Goal: Task Accomplishment & Management: Manage account settings

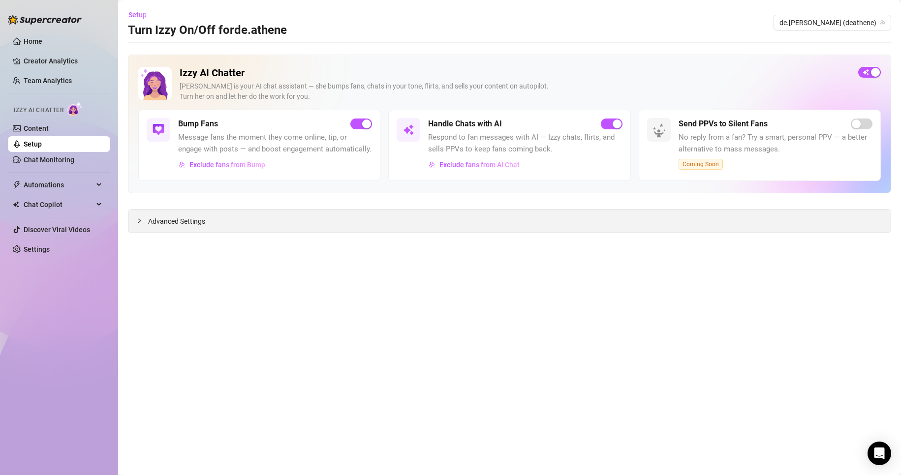
click at [178, 228] on div "Advanced Settings" at bounding box center [509, 221] width 762 height 23
click at [162, 218] on span "Advanced Settings" at bounding box center [176, 221] width 57 height 11
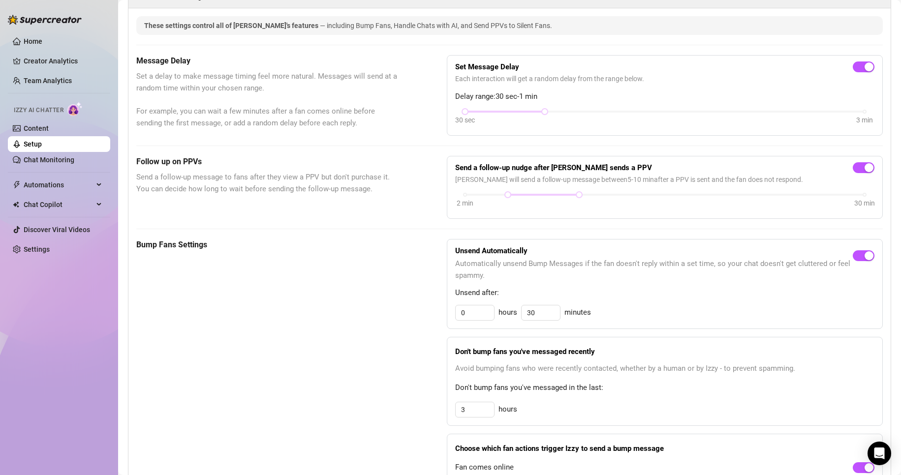
scroll to position [98, 0]
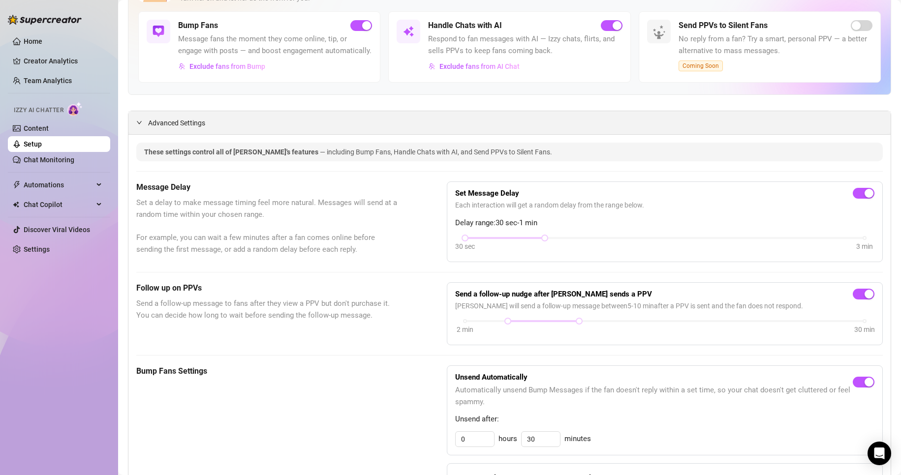
click at [233, 128] on div "Advanced Settings" at bounding box center [509, 122] width 762 height 23
click at [173, 128] on span "Advanced Settings" at bounding box center [176, 123] width 57 height 11
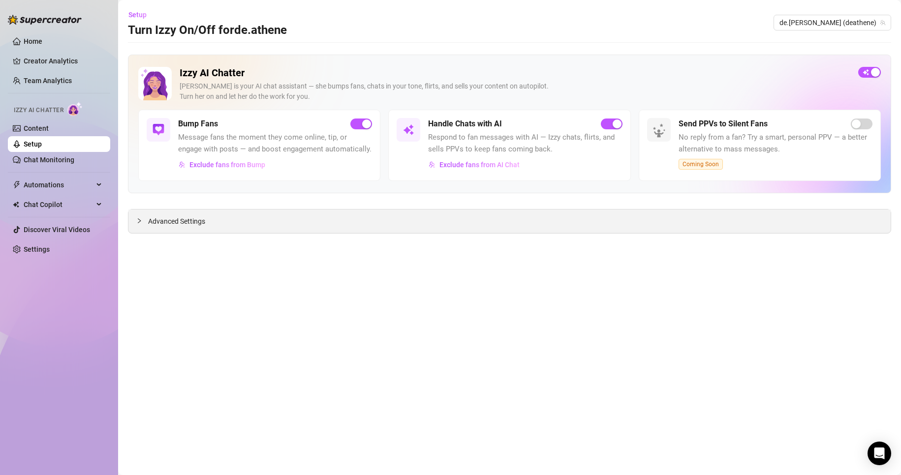
scroll to position [0, 0]
click at [69, 184] on span "Automations" at bounding box center [59, 185] width 70 height 16
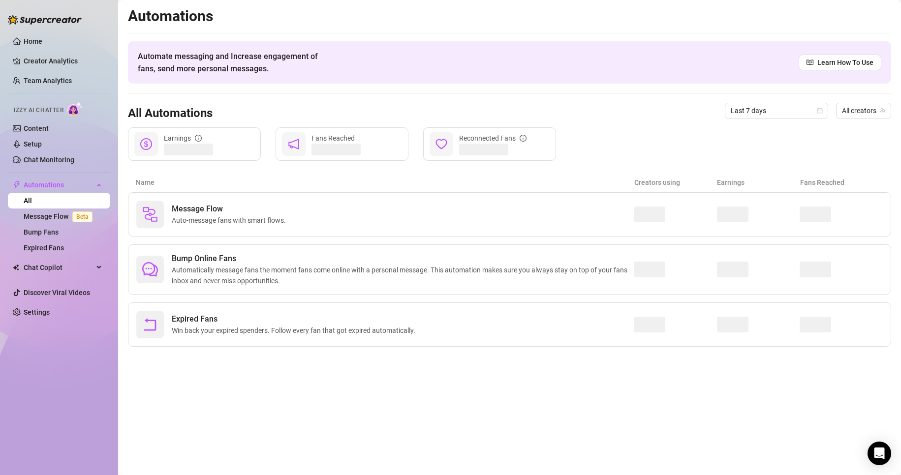
click at [32, 201] on link "All" at bounding box center [28, 201] width 8 height 8
click at [78, 182] on span "Automations" at bounding box center [59, 185] width 70 height 16
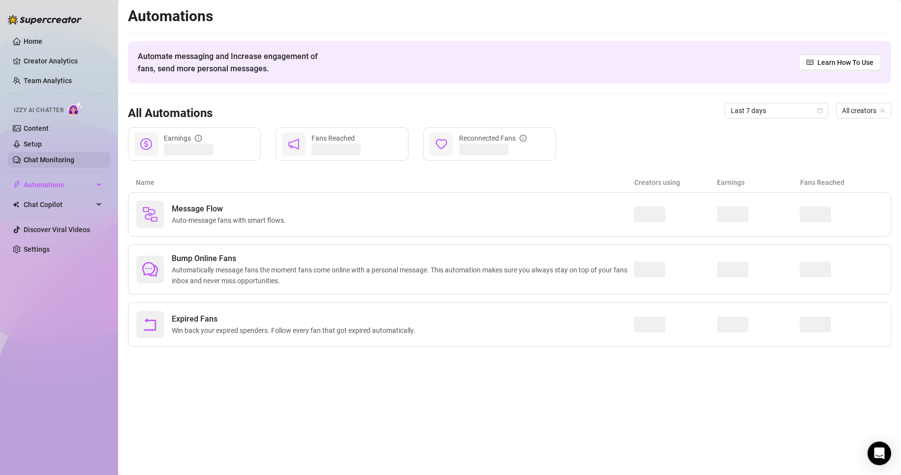
click at [61, 158] on link "Chat Monitoring" at bounding box center [49, 160] width 51 height 8
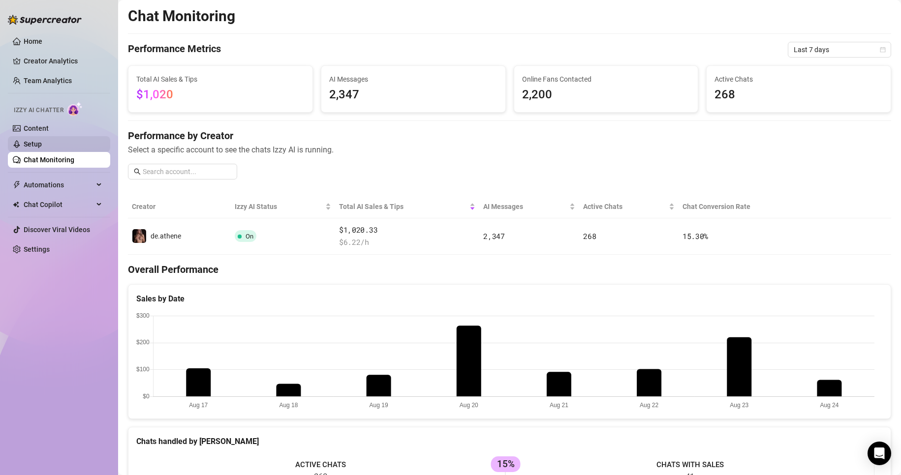
click at [42, 146] on link "Setup" at bounding box center [33, 144] width 18 height 8
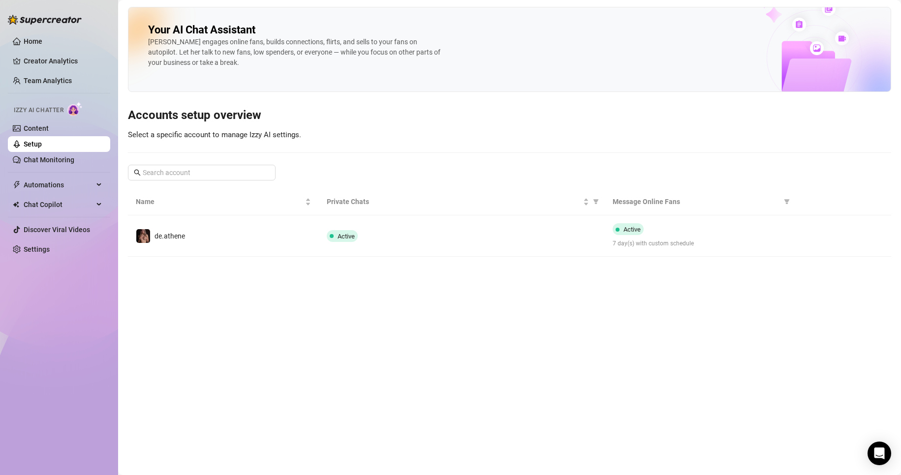
click at [816, 234] on button "button" at bounding box center [812, 236] width 16 height 16
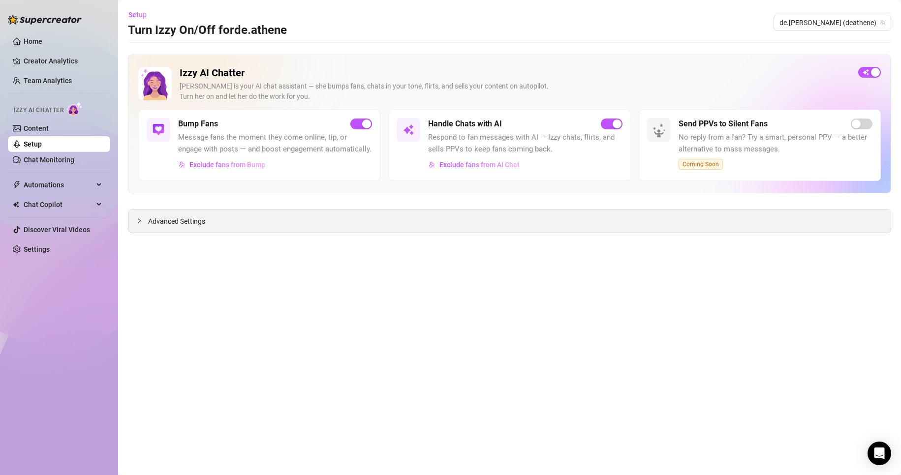
click at [451, 224] on div "Advanced Settings" at bounding box center [509, 221] width 762 height 23
click at [173, 214] on div "Advanced Settings" at bounding box center [509, 221] width 762 height 23
click at [139, 217] on div at bounding box center [142, 221] width 12 height 11
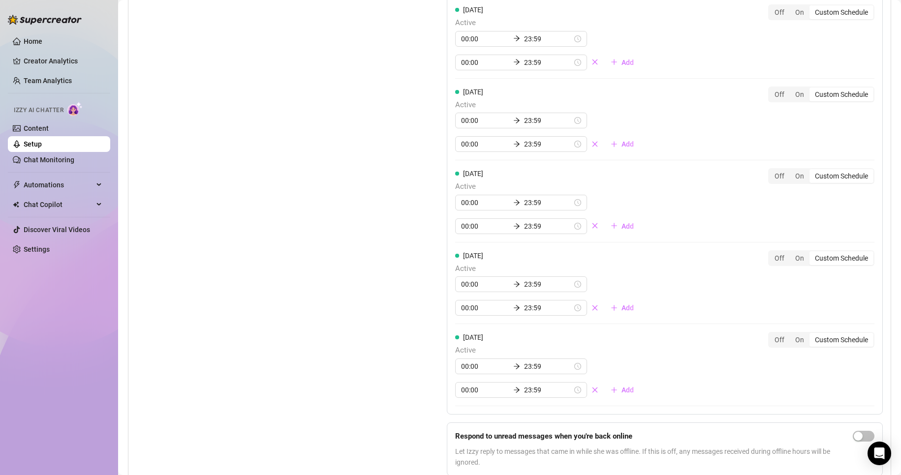
scroll to position [984, 0]
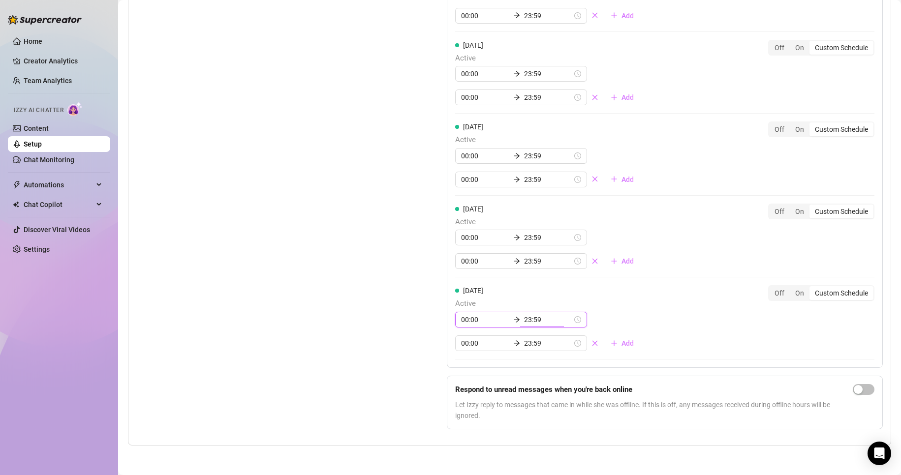
click at [538, 325] on input "23:59" at bounding box center [548, 319] width 48 height 11
drag, startPoint x: 538, startPoint y: 327, endPoint x: 516, endPoint y: 329, distance: 21.7
click at [516, 328] on div "00:00 23:59" at bounding box center [521, 320] width 132 height 16
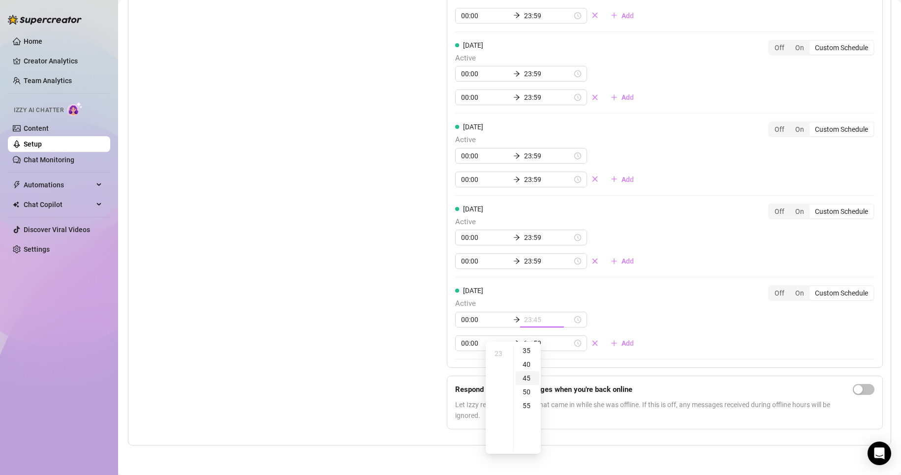
click at [527, 374] on div "45" at bounding box center [528, 379] width 24 height 14
type input "00:00"
click at [603, 310] on span "Active" at bounding box center [548, 304] width 186 height 12
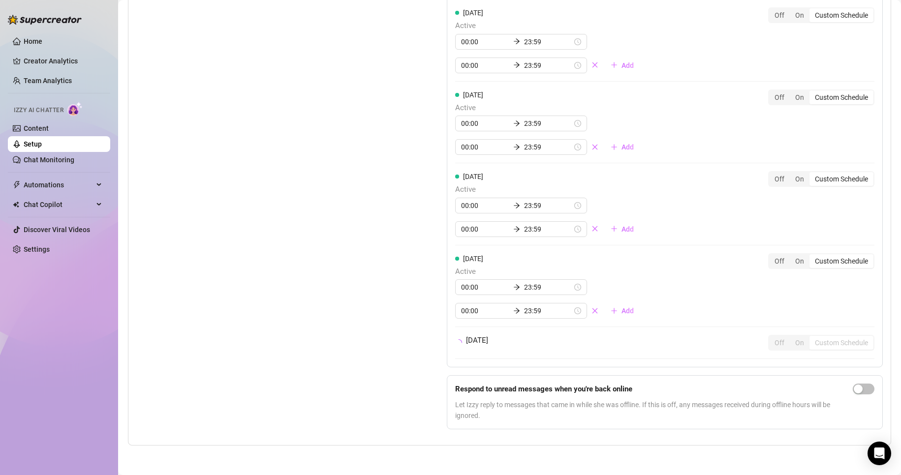
scroll to position [984, 0]
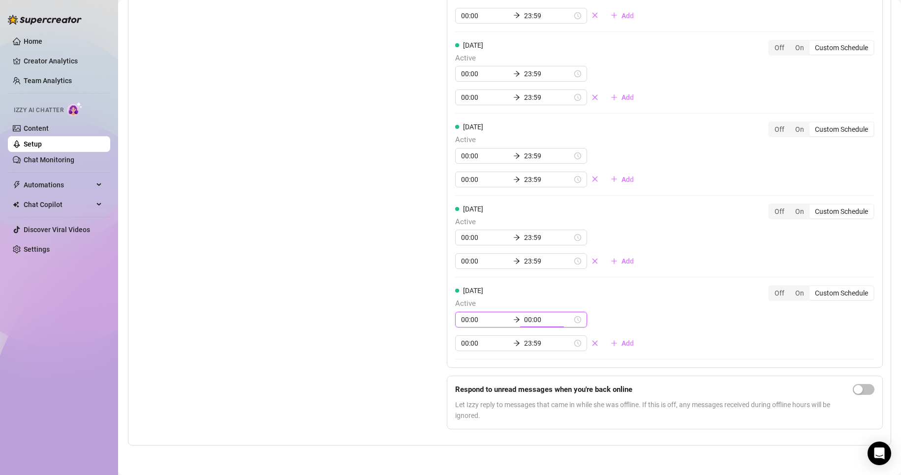
click at [532, 325] on input "00:00" at bounding box center [548, 319] width 48 height 11
drag, startPoint x: 541, startPoint y: 325, endPoint x: 518, endPoint y: 328, distance: 23.7
click at [524, 325] on input "00:00" at bounding box center [548, 319] width 48 height 11
type input "+"
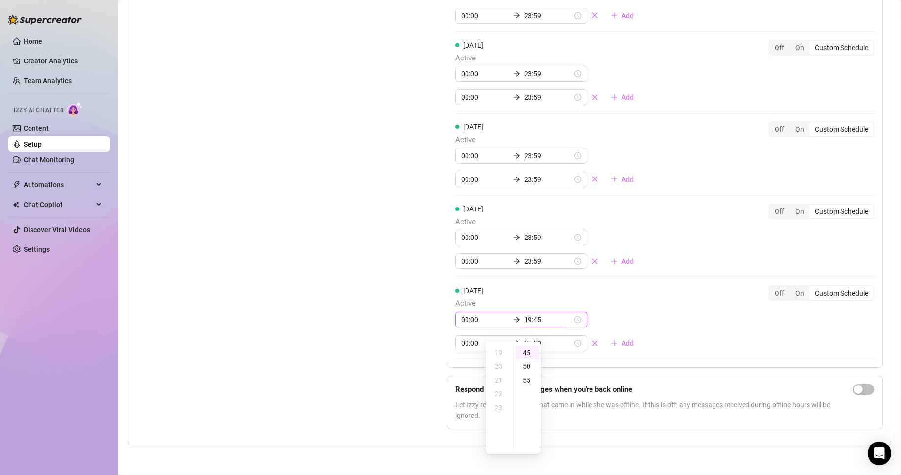
scroll to position [0, 0]
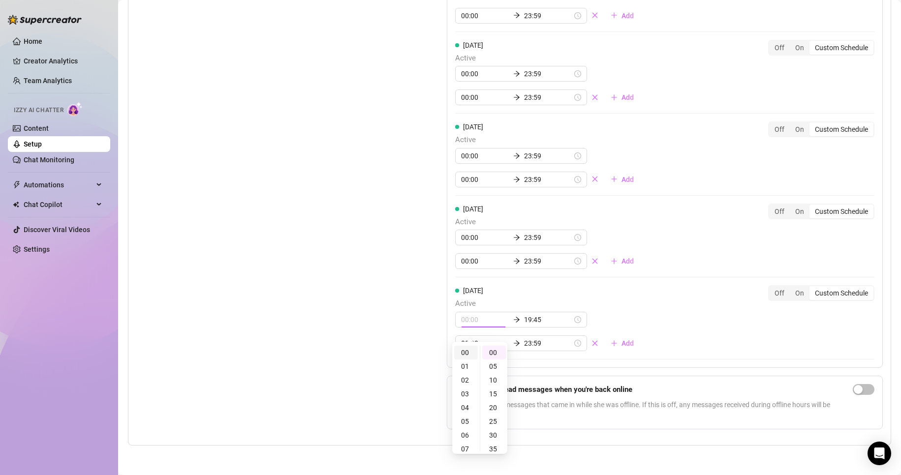
click at [468, 350] on div "00" at bounding box center [466, 353] width 24 height 14
drag, startPoint x: 495, startPoint y: 350, endPoint x: 503, endPoint y: 345, distance: 9.9
click at [495, 350] on div "00" at bounding box center [494, 353] width 24 height 14
click at [616, 308] on span "Active" at bounding box center [548, 304] width 186 height 12
click at [477, 325] on input "00:00" at bounding box center [485, 319] width 48 height 11
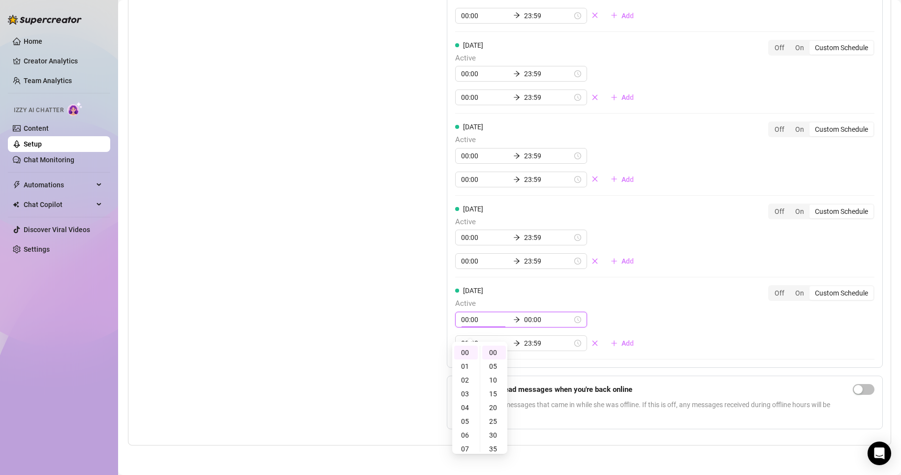
click at [540, 325] on input "00:00" at bounding box center [548, 319] width 48 height 11
drag, startPoint x: 528, startPoint y: 328, endPoint x: 494, endPoint y: 325, distance: 34.6
click at [494, 325] on div "00:00 00:00" at bounding box center [521, 320] width 132 height 16
click at [527, 354] on div "45" at bounding box center [528, 354] width 24 height 14
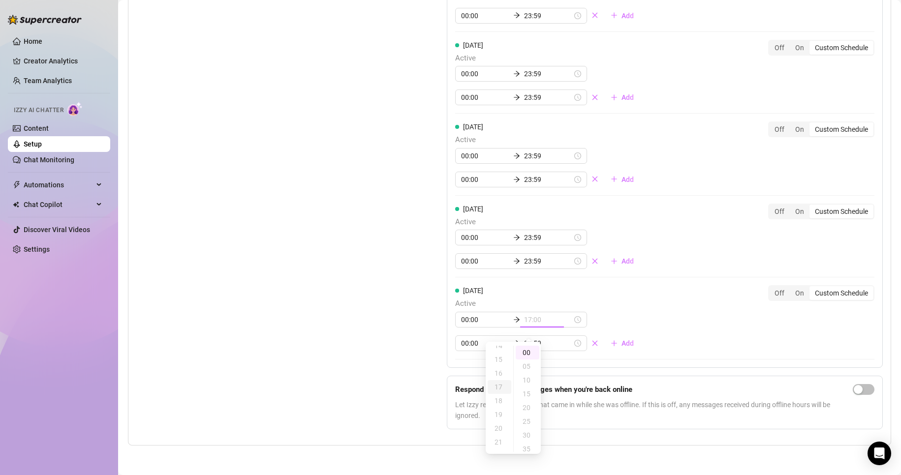
scroll to position [246, 0]
type input "00:00"
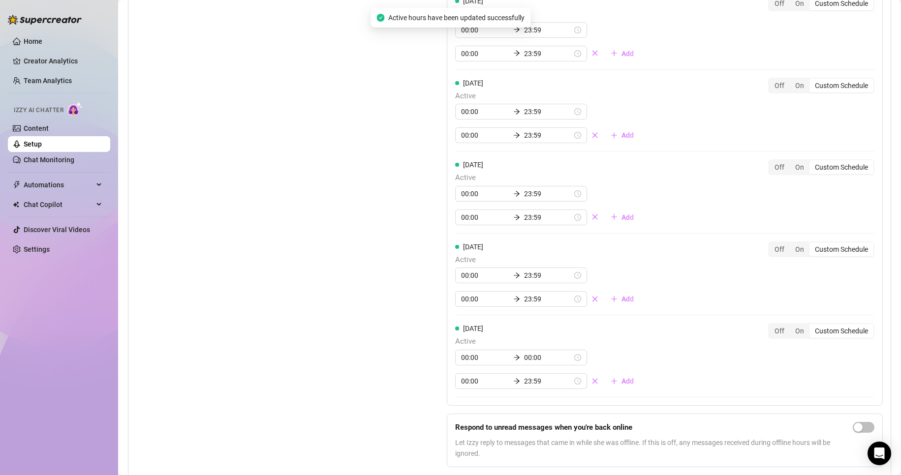
scroll to position [984, 0]
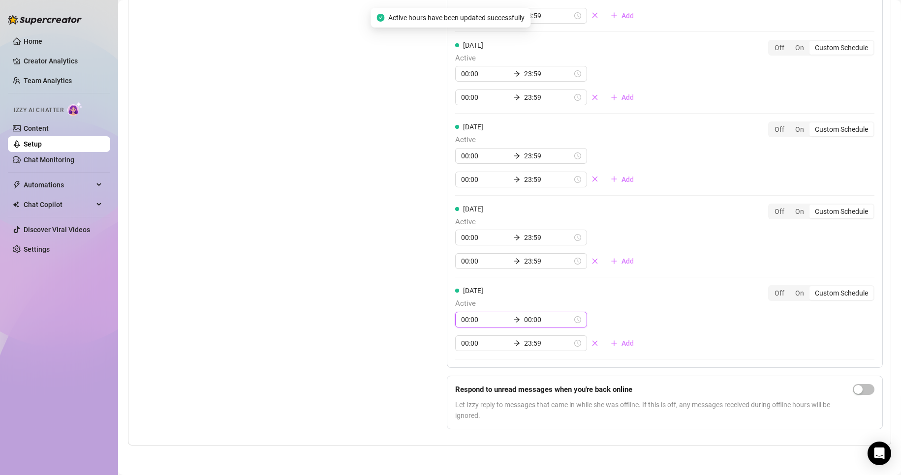
click at [538, 322] on input "00:00" at bounding box center [548, 319] width 48 height 11
drag, startPoint x: 543, startPoint y: 324, endPoint x: 478, endPoint y: 320, distance: 64.6
click at [478, 320] on div "00:00 00:00" at bounding box center [521, 320] width 132 height 16
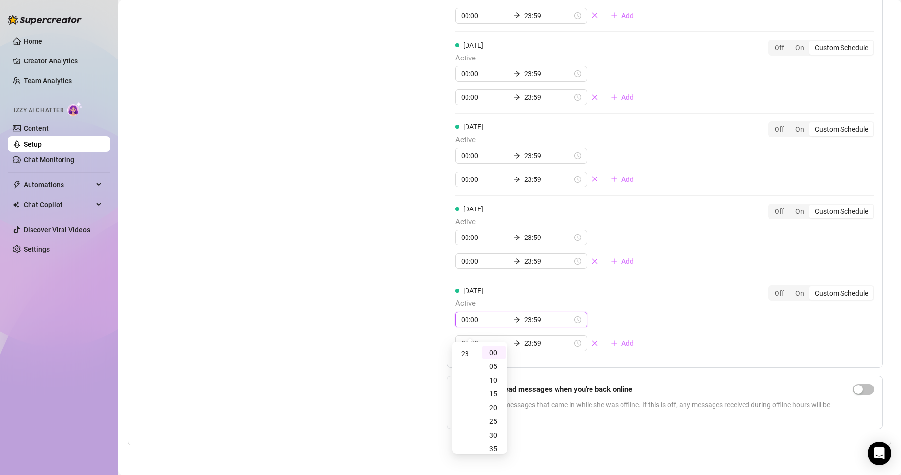
scroll to position [0, 0]
type input "00:00"
click at [512, 300] on div "[DATE] Active 00:00 00:00 00:00 23:59 Add" at bounding box center [548, 318] width 186 height 66
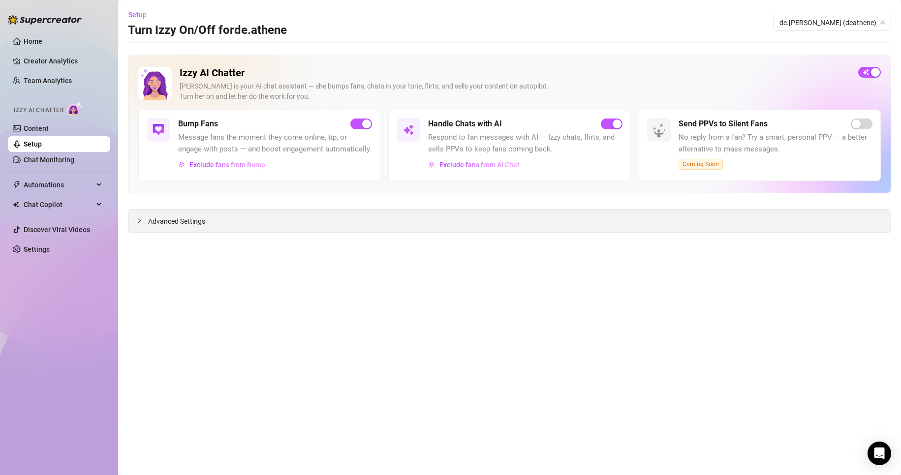
click at [245, 221] on div "Advanced Settings" at bounding box center [509, 221] width 762 height 23
click at [154, 217] on span "Advanced Settings" at bounding box center [176, 221] width 57 height 11
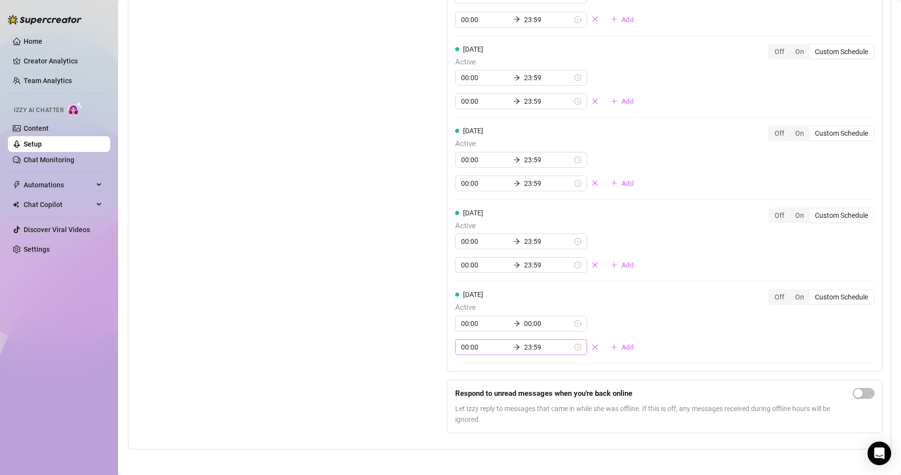
scroll to position [991, 0]
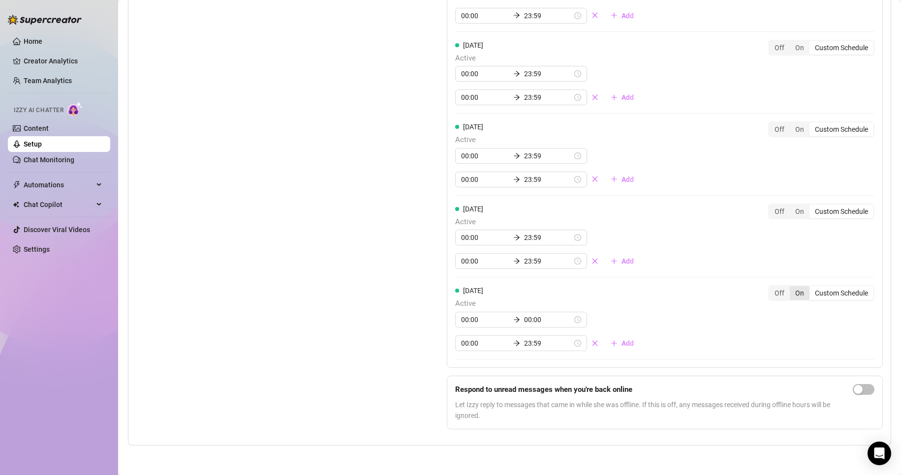
click at [795, 292] on div "On" at bounding box center [800, 293] width 20 height 14
click at [792, 288] on input "On" at bounding box center [792, 288] width 0 height 0
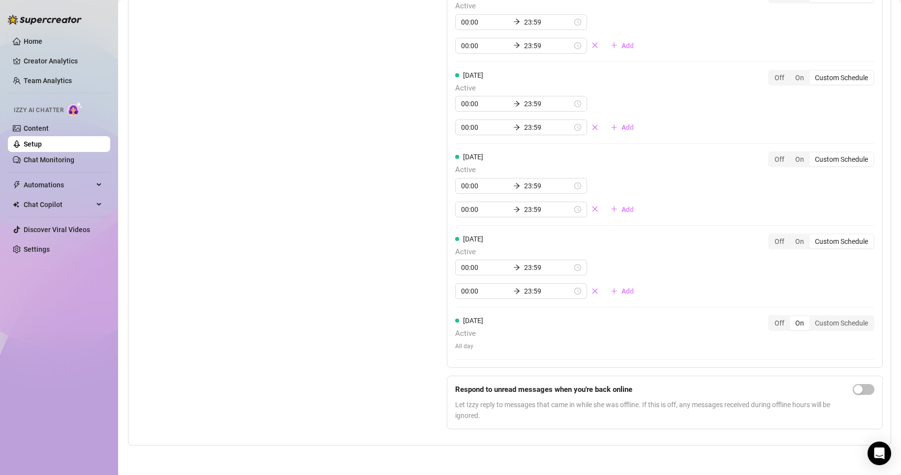
scroll to position [961, 0]
click at [833, 324] on div "Custom Schedule" at bounding box center [841, 323] width 64 height 14
click at [812, 318] on input "Custom Schedule" at bounding box center [812, 318] width 0 height 0
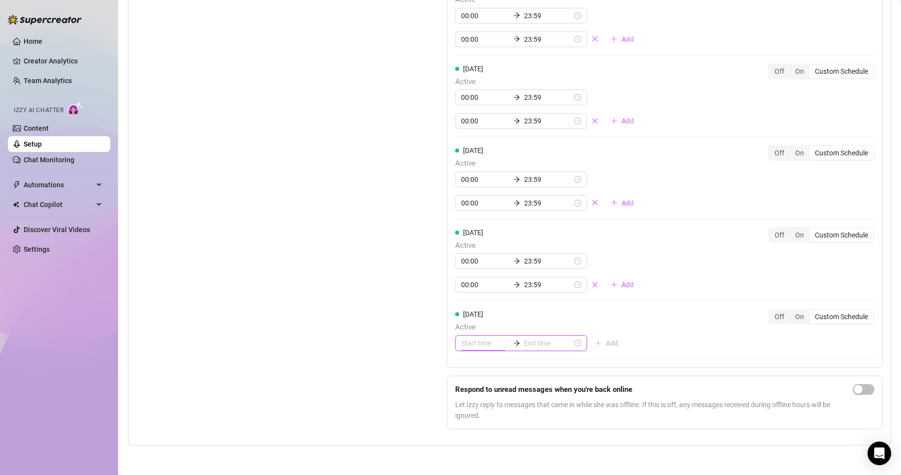
click at [470, 349] on input at bounding box center [485, 343] width 48 height 11
click at [464, 235] on div "00" at bounding box center [466, 233] width 24 height 14
type input "00:00"
click at [495, 232] on div "00" at bounding box center [494, 233] width 24 height 14
drag, startPoint x: 592, startPoint y: 316, endPoint x: 578, endPoint y: 326, distance: 17.3
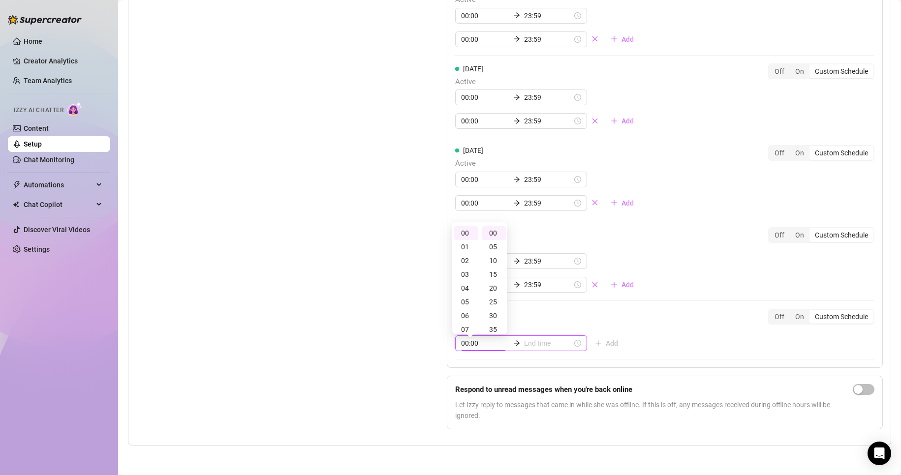
click at [592, 314] on div "Monday Active 00:00 23:59 00:00 23:59 Add Off On Custom Schedule Tuesday Active…" at bounding box center [665, 88] width 436 height 559
type input "00:10"
click at [467, 297] on div "19" at bounding box center [466, 298] width 24 height 14
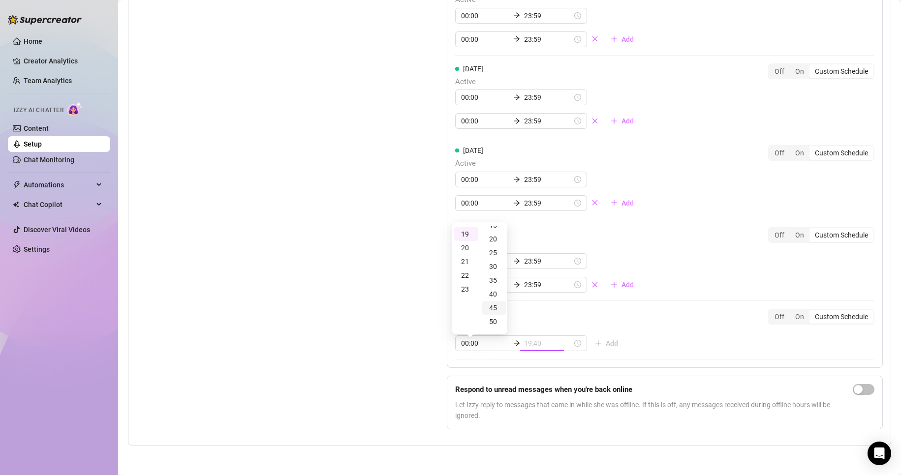
type input "19:45"
click at [496, 307] on div "45" at bounding box center [494, 308] width 24 height 14
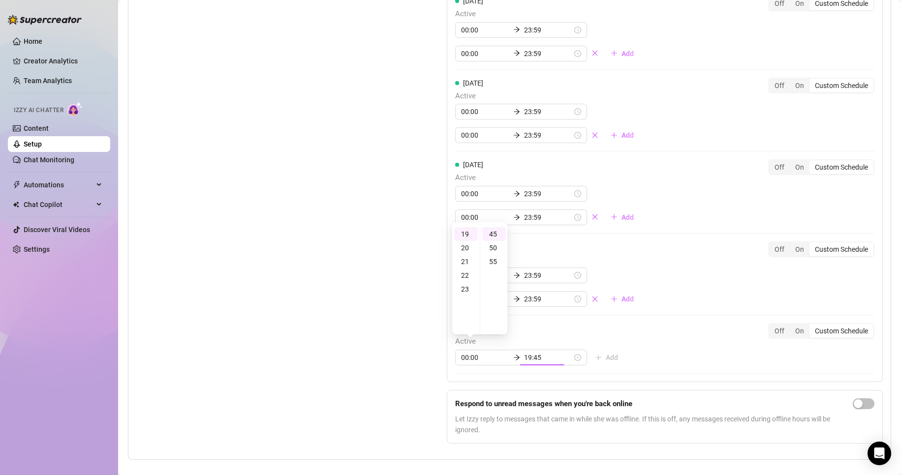
click at [627, 339] on div "Sunday Active 00:00 19:45 Add Off On Custom Schedule" at bounding box center [664, 344] width 419 height 42
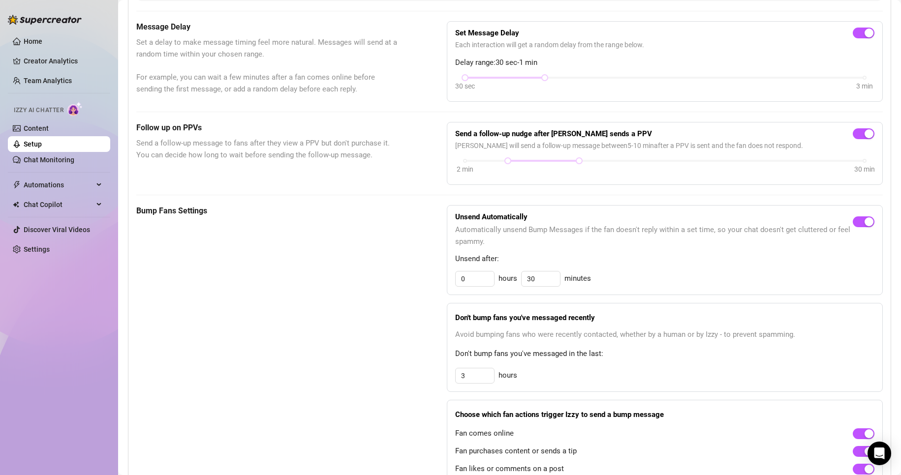
scroll to position [174, 0]
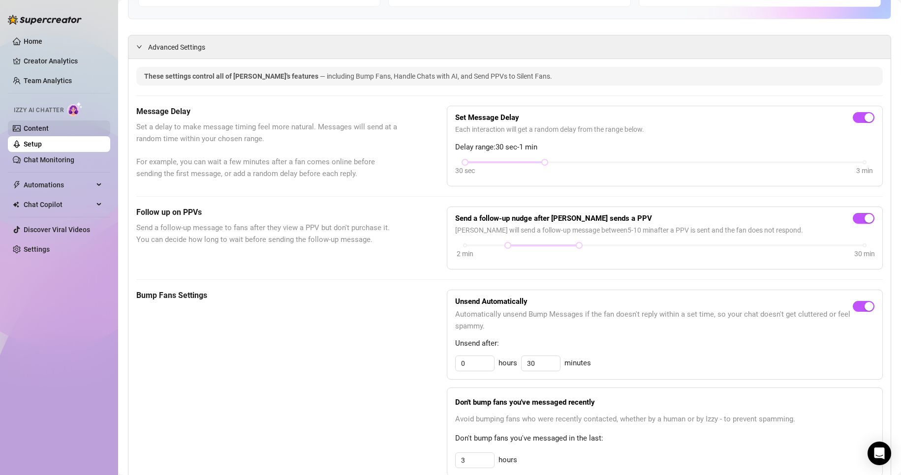
click at [49, 130] on link "Content" at bounding box center [36, 128] width 25 height 8
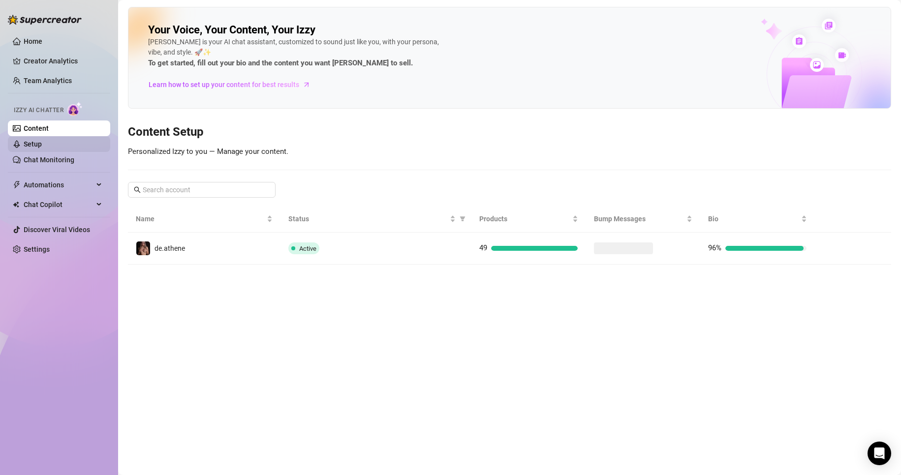
click at [42, 147] on link "Setup" at bounding box center [33, 144] width 18 height 8
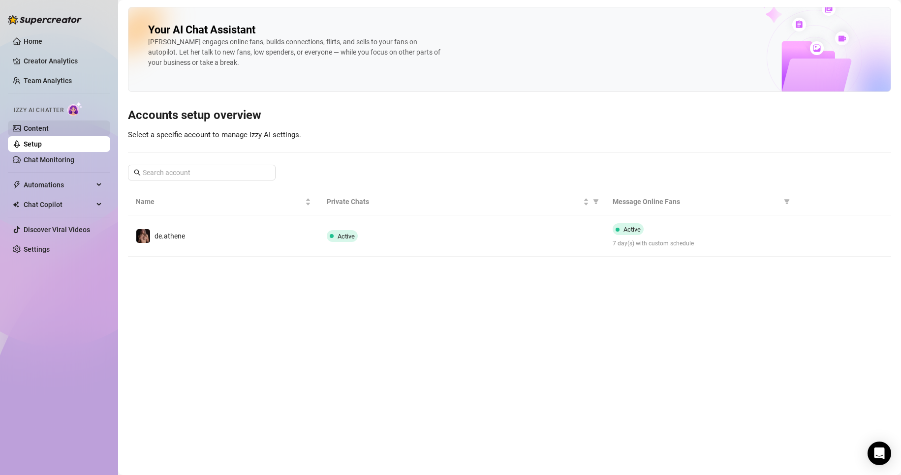
click at [48, 132] on link "Content" at bounding box center [36, 128] width 25 height 8
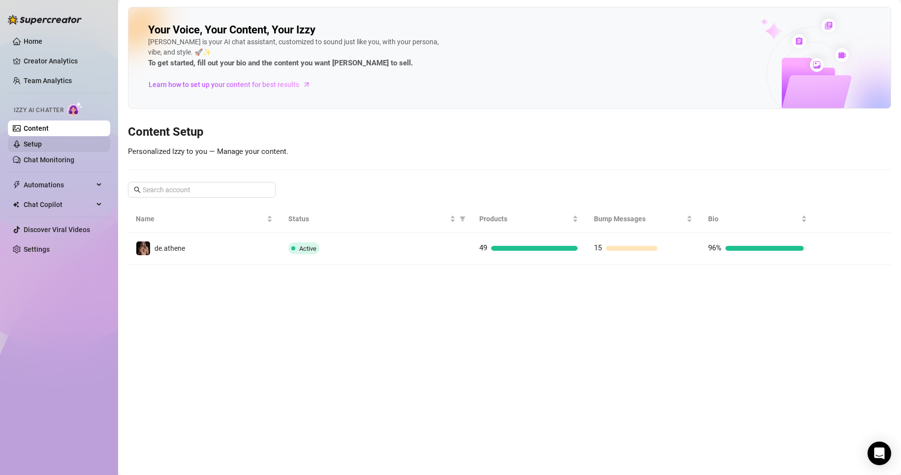
click at [42, 146] on link "Setup" at bounding box center [33, 144] width 18 height 8
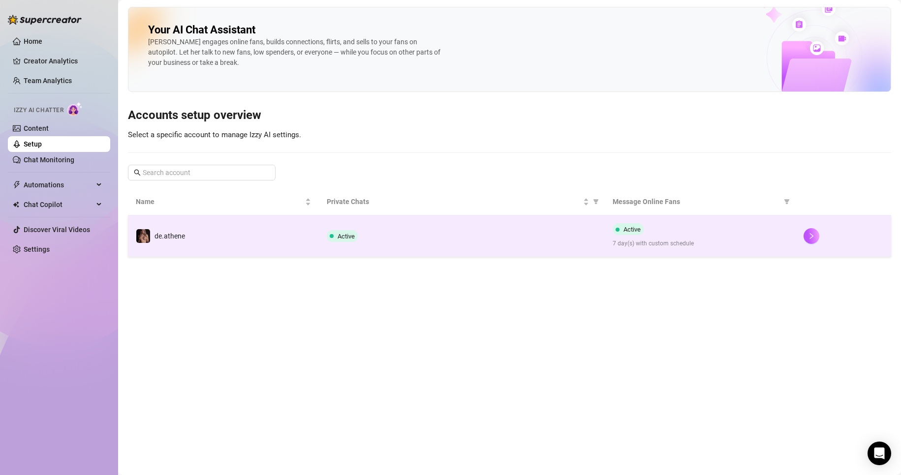
click at [293, 242] on td "de.athene" at bounding box center [223, 236] width 191 height 41
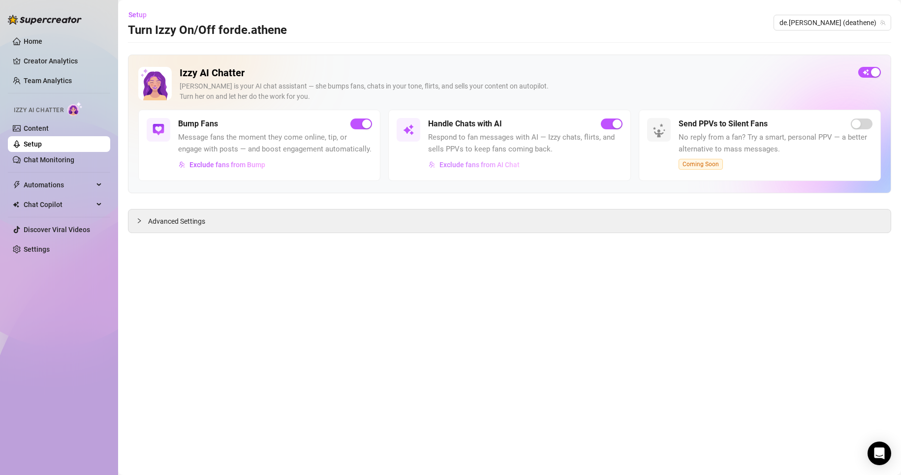
click at [478, 169] on span "Exclude fans from AI Chat" at bounding box center [479, 165] width 80 height 8
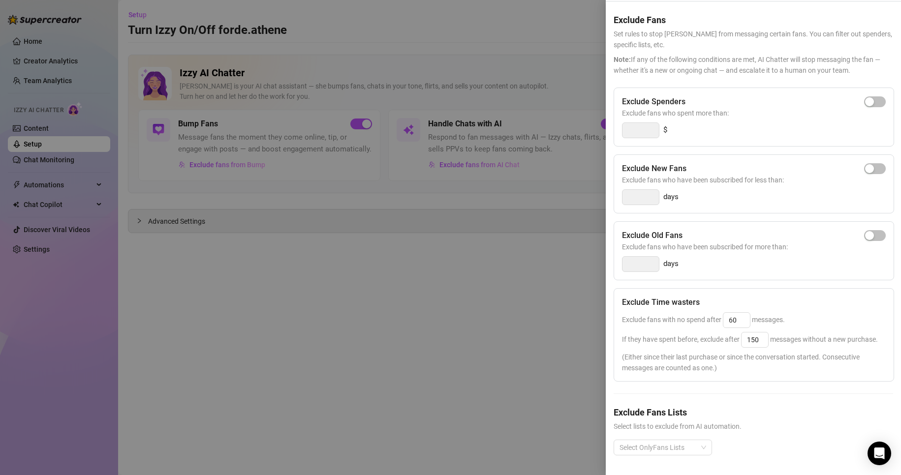
scroll to position [50, 0]
click at [683, 441] on div at bounding box center [658, 448] width 84 height 14
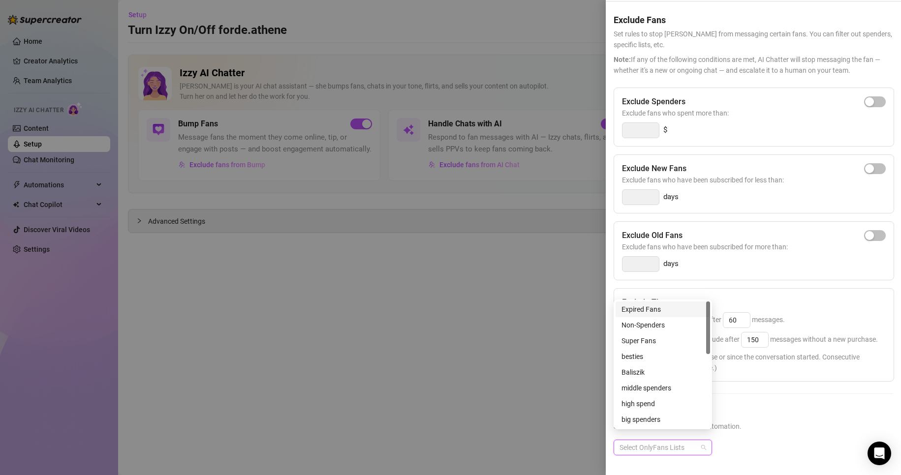
click at [665, 308] on div "Expired Fans" at bounding box center [662, 309] width 83 height 11
click at [770, 408] on h5 "Exclude Fans Lists" at bounding box center [753, 412] width 279 height 13
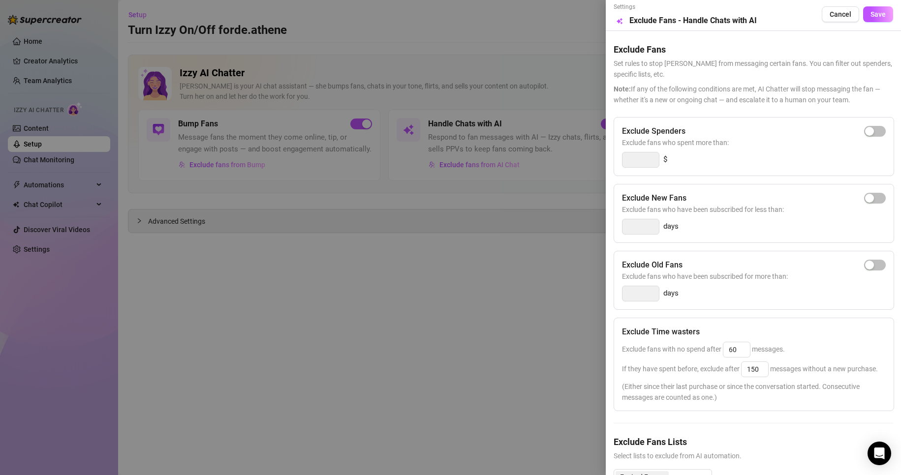
scroll to position [0, 0]
click at [870, 18] on span "Save" at bounding box center [877, 16] width 15 height 8
